Goal: Transaction & Acquisition: Purchase product/service

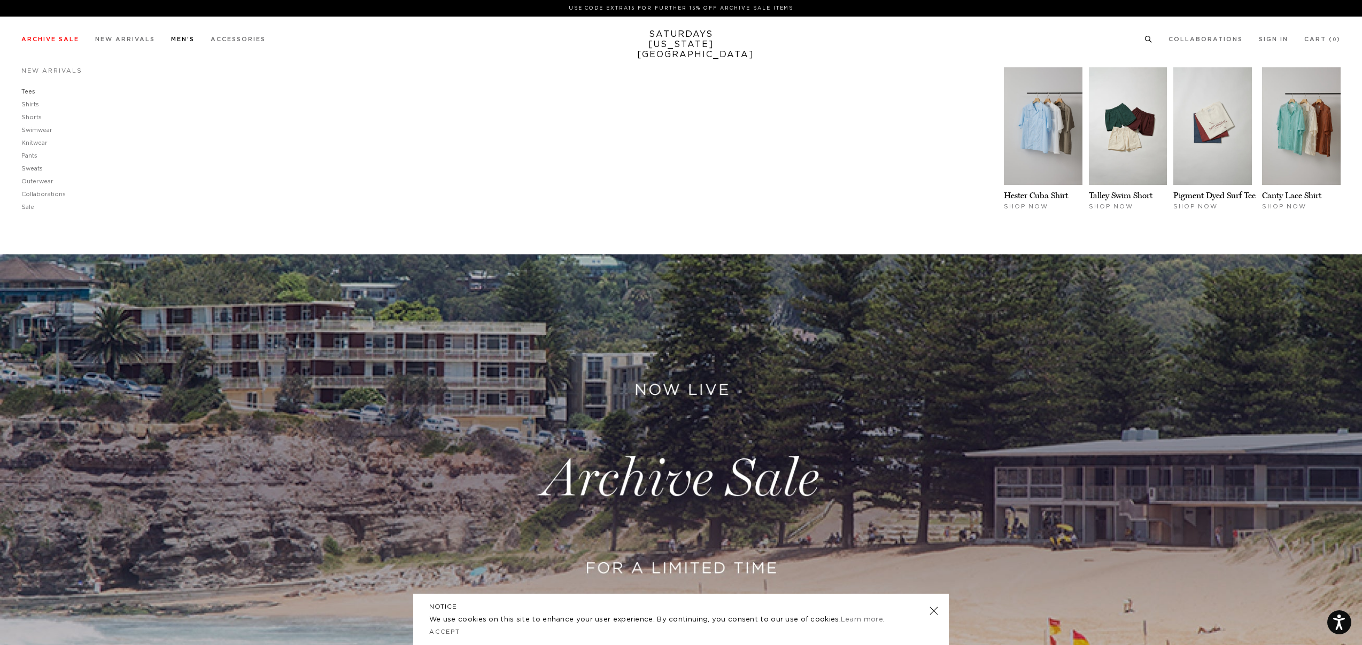
click at [25, 91] on link "Tees" at bounding box center [28, 92] width 14 height 6
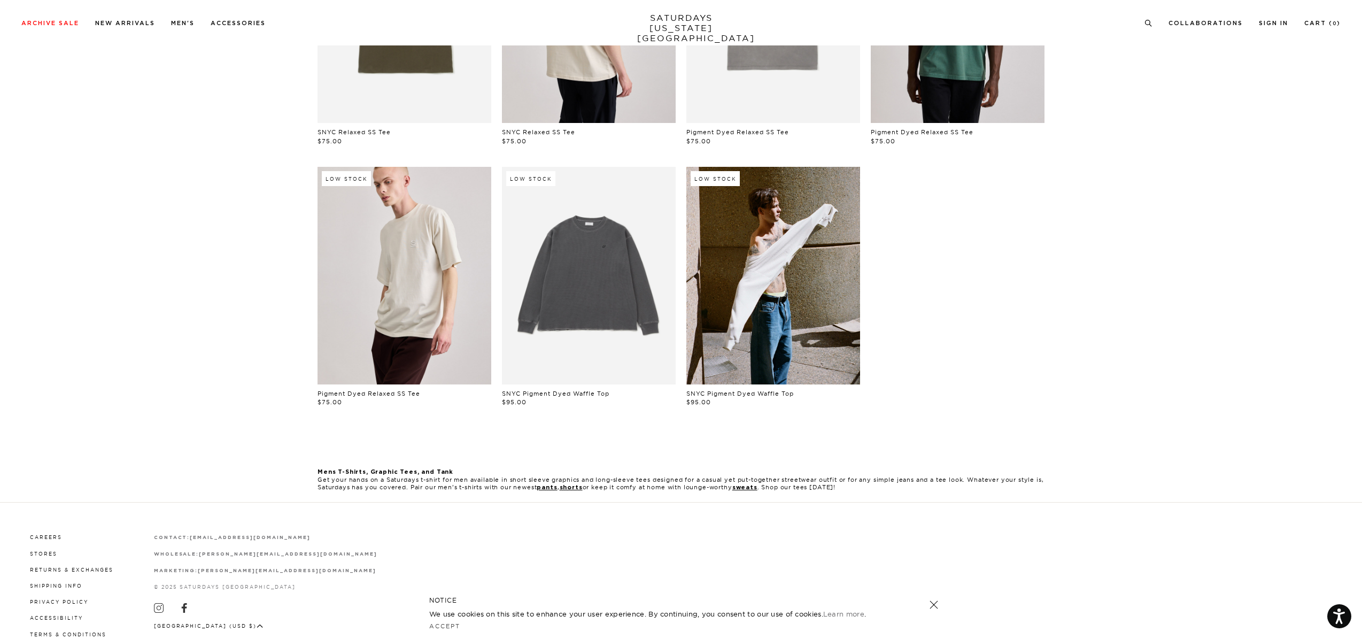
scroll to position [547, 0]
